Goal: Information Seeking & Learning: Learn about a topic

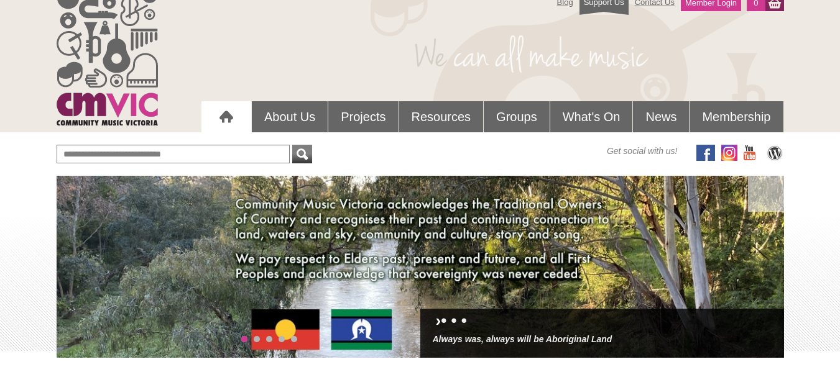
click at [834, 51] on html "Blog Support Us Contact Us Member Login 0 About Us" at bounding box center [420, 167] width 840 height 372
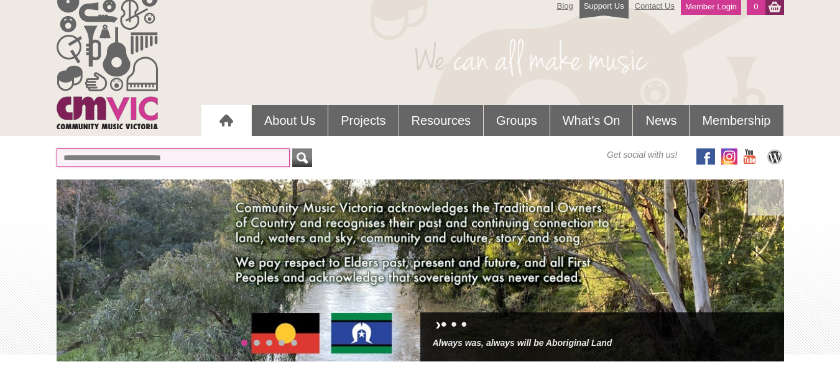
click at [190, 158] on input "text" at bounding box center [173, 158] width 233 height 19
type input "**********"
click at [292, 149] on button "submit" at bounding box center [302, 158] width 20 height 19
